Goal: Find contact information: Find contact information

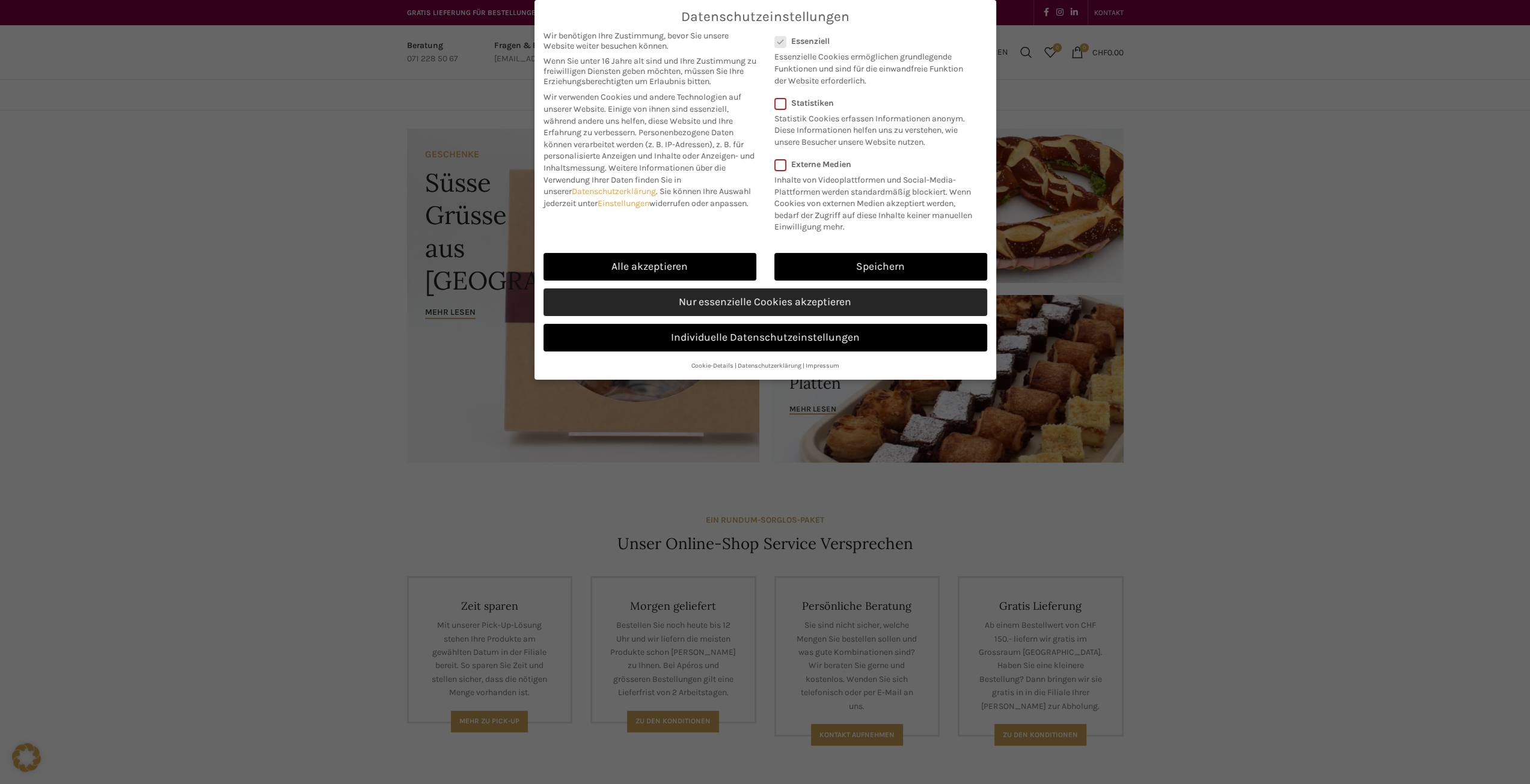
click at [802, 299] on link "Nur essenzielle Cookies akzeptieren" at bounding box center [765, 302] width 443 height 28
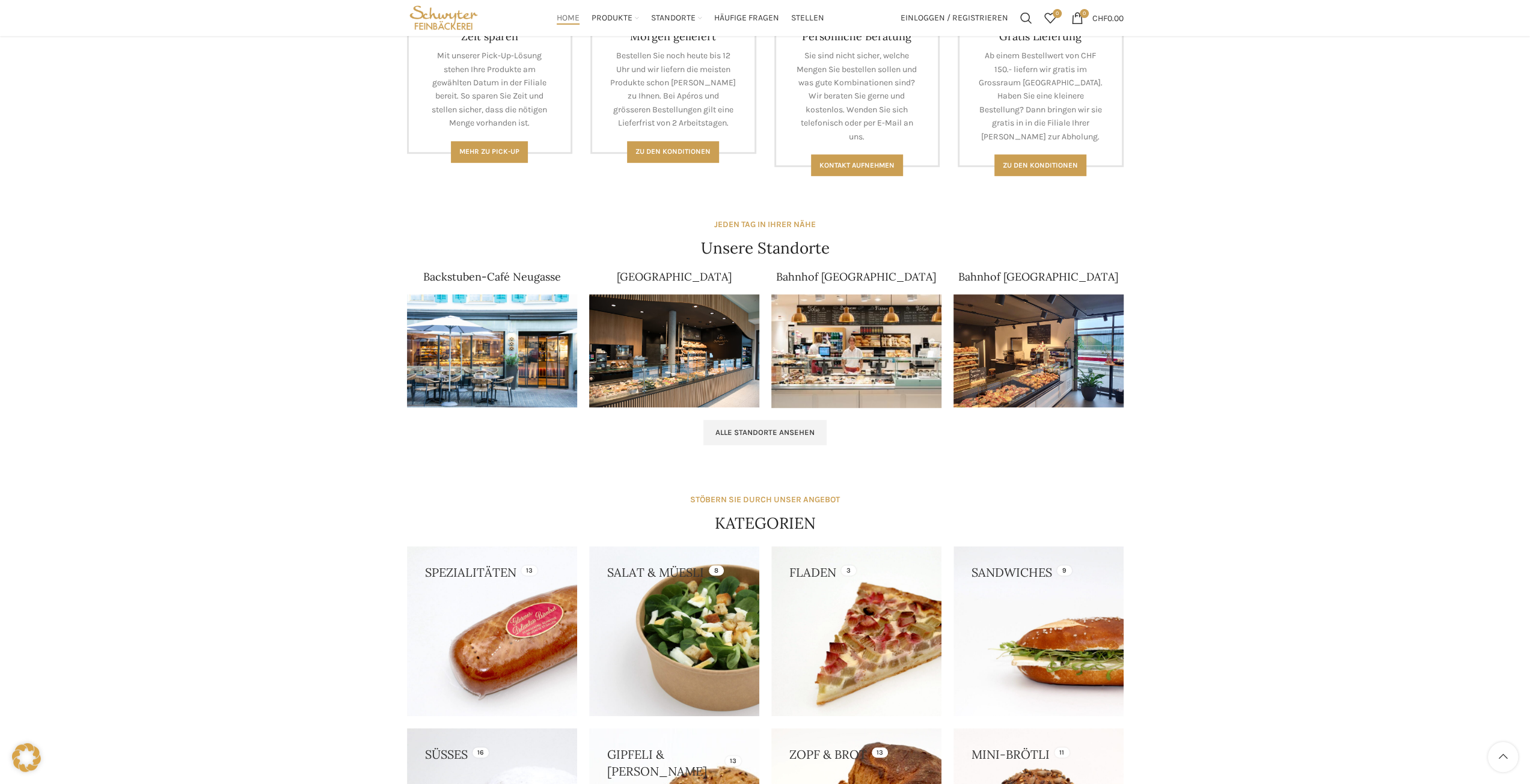
scroll to position [481, 0]
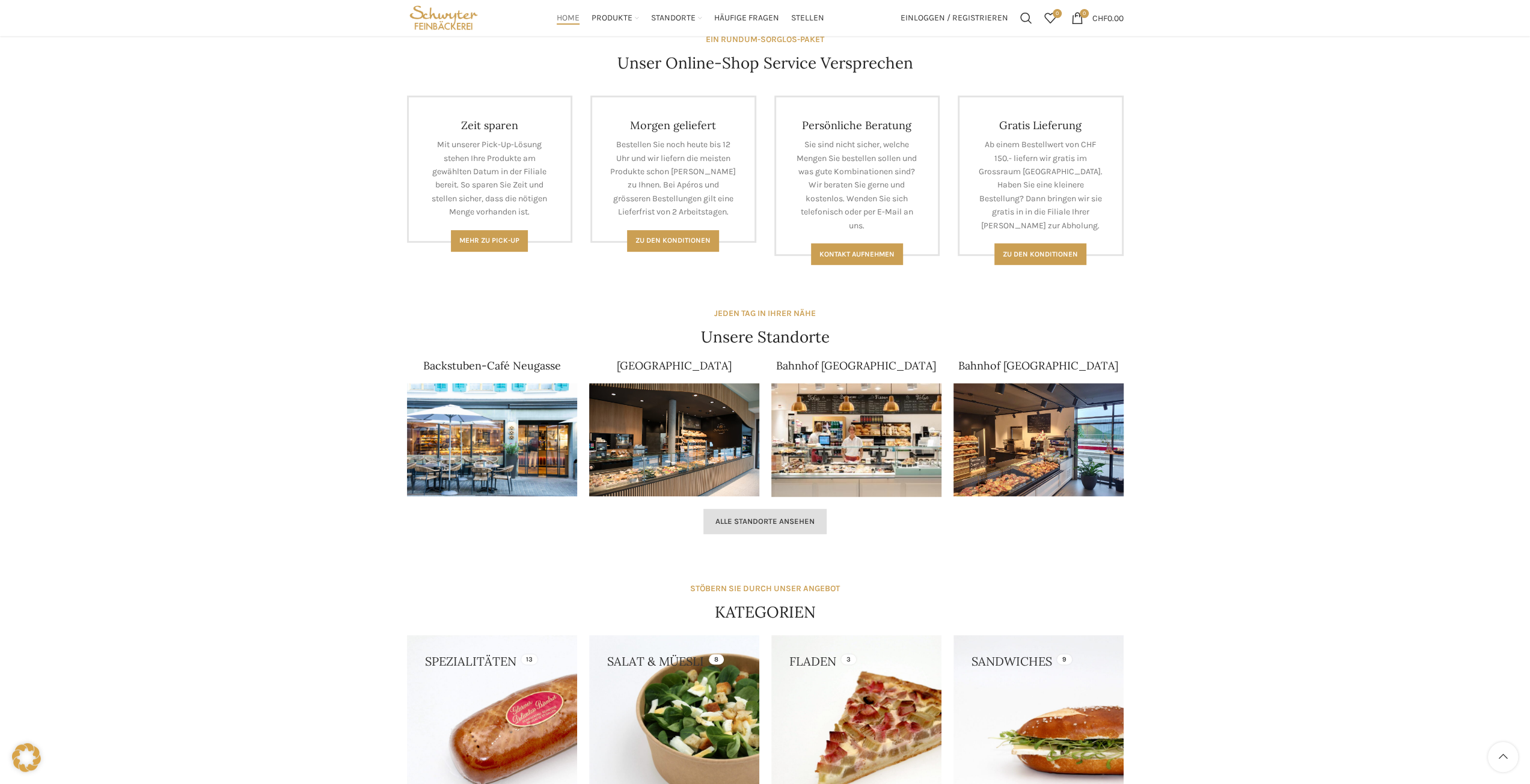
click at [775, 518] on span "Alle Standorte ansehen" at bounding box center [765, 522] width 99 height 10
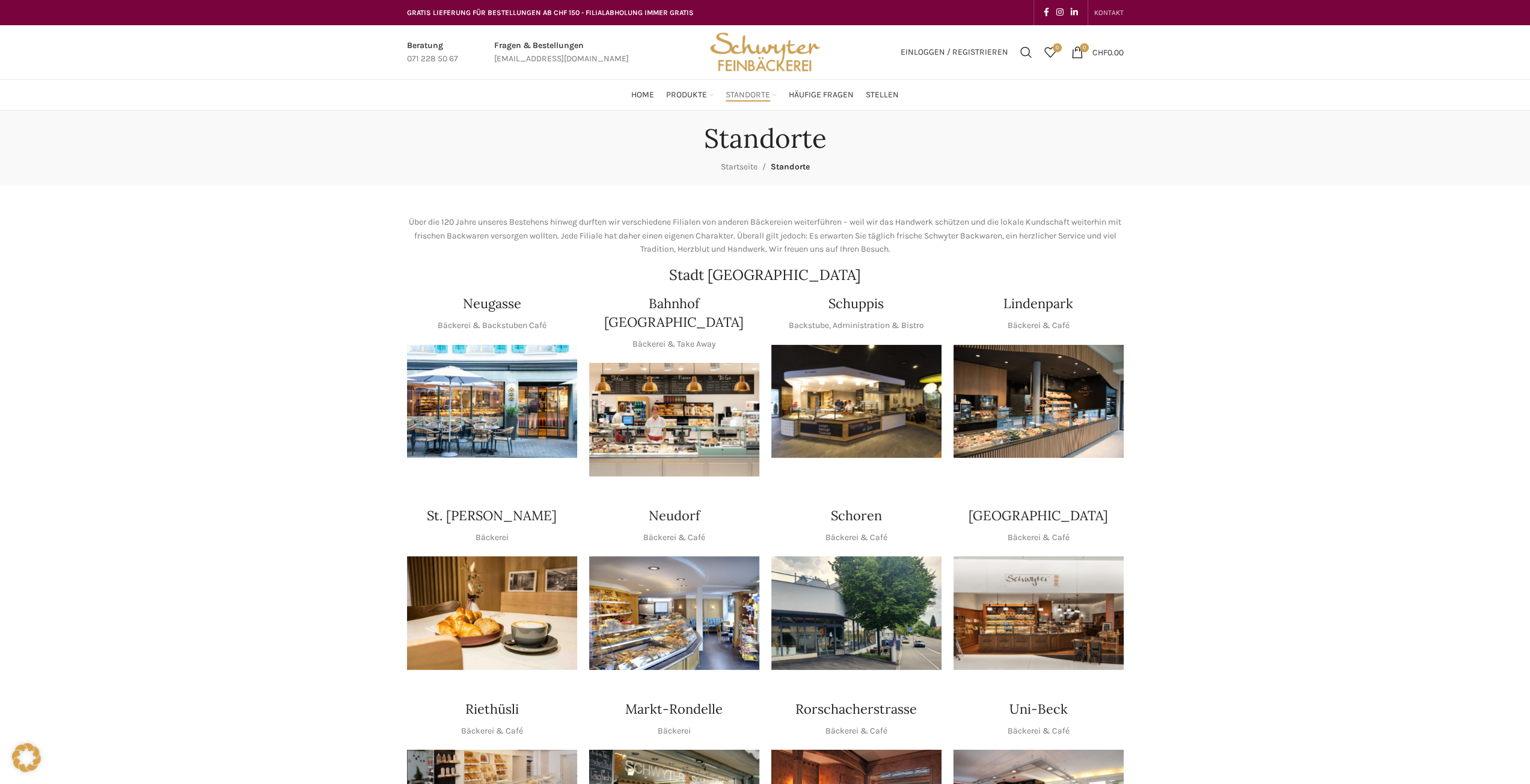
click at [1103, 14] on span "KONTAKT" at bounding box center [1109, 13] width 29 height 8
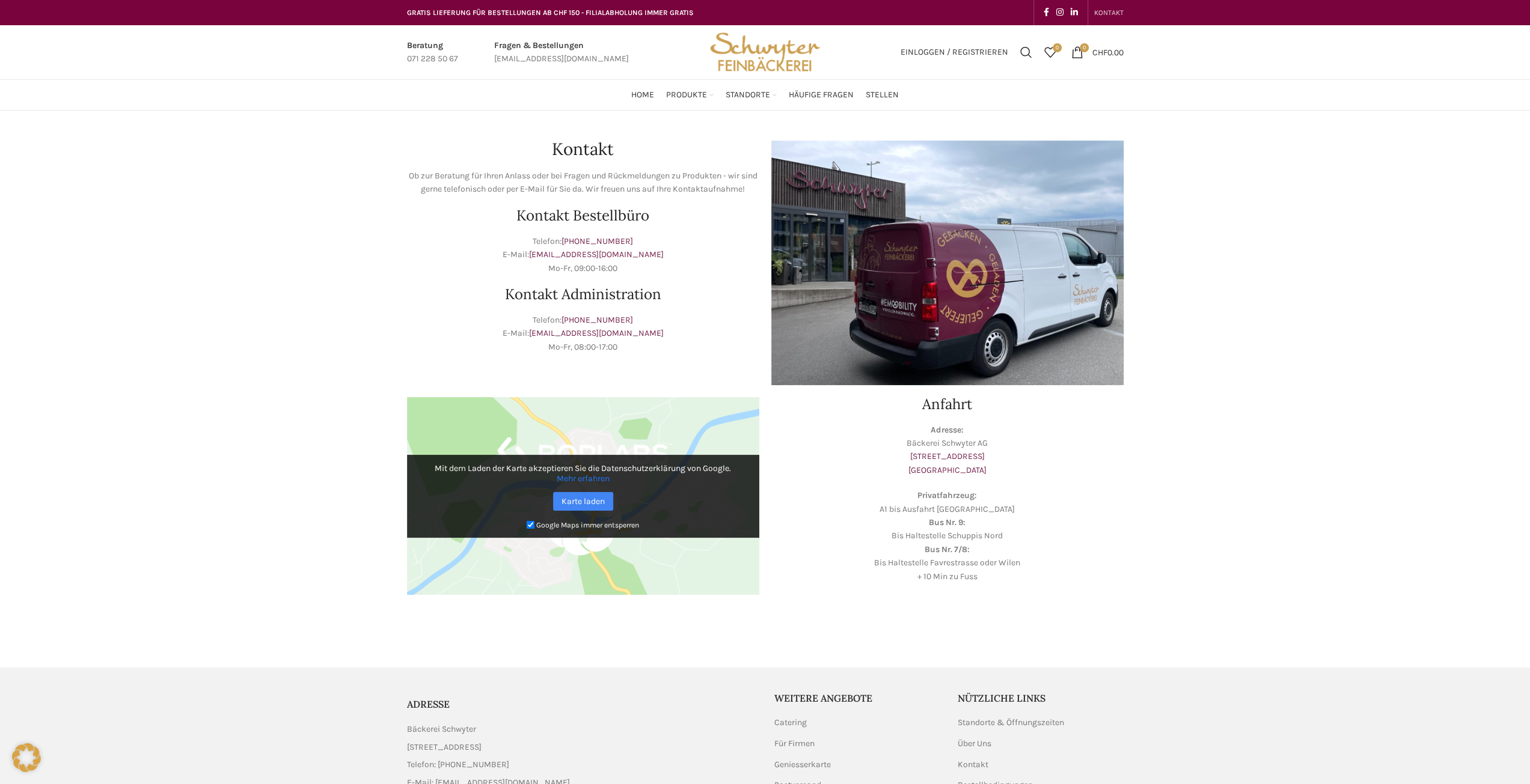
click at [780, 52] on img "Site logo" at bounding box center [764, 52] width 118 height 54
